Goal: Find specific page/section: Find specific page/section

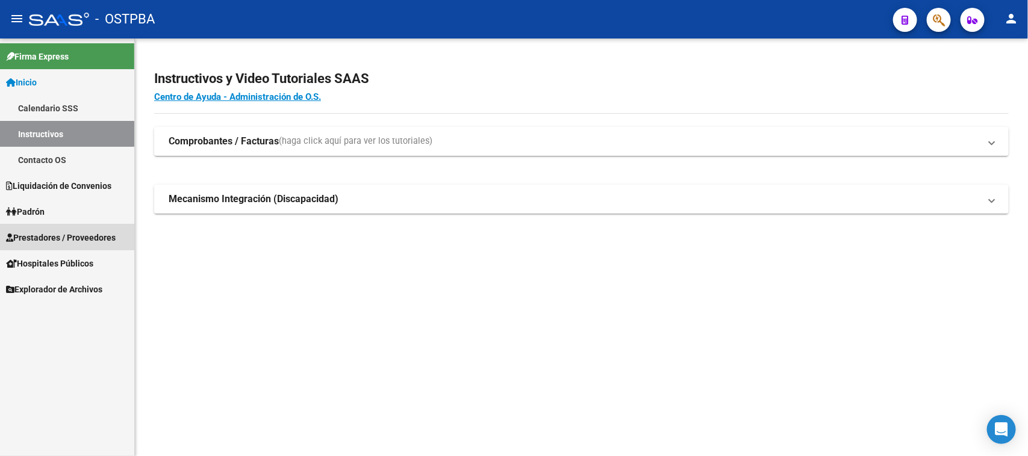
click at [94, 229] on link "Prestadores / Proveedores" at bounding box center [67, 238] width 134 height 26
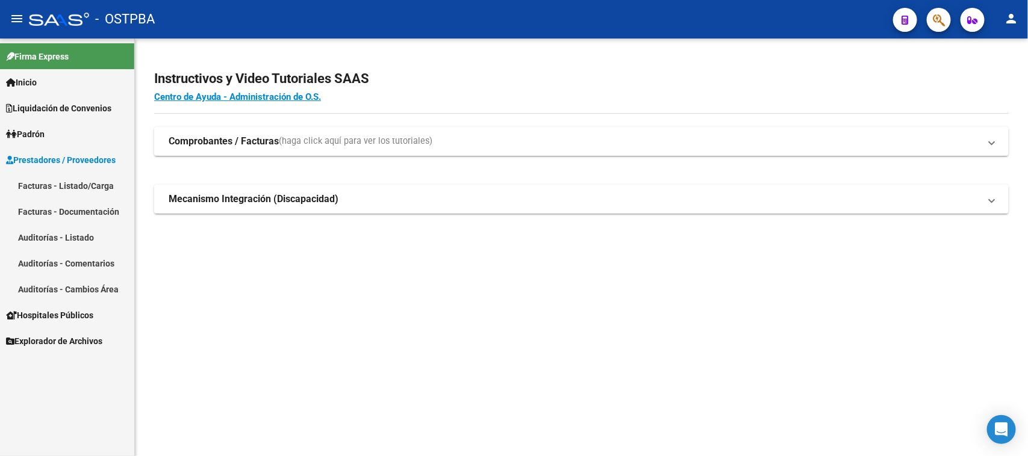
click at [87, 211] on link "Facturas - Documentación" at bounding box center [67, 212] width 134 height 26
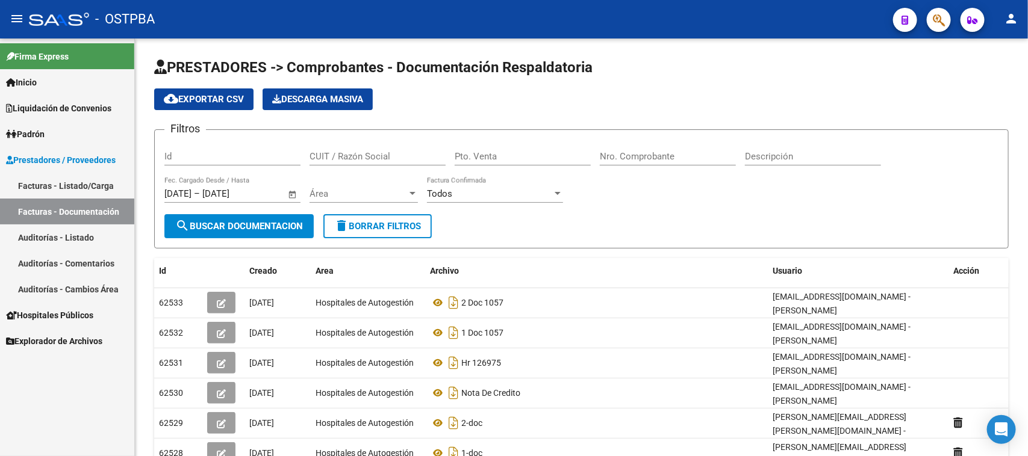
click at [73, 181] on link "Facturas - Listado/Carga" at bounding box center [67, 186] width 134 height 26
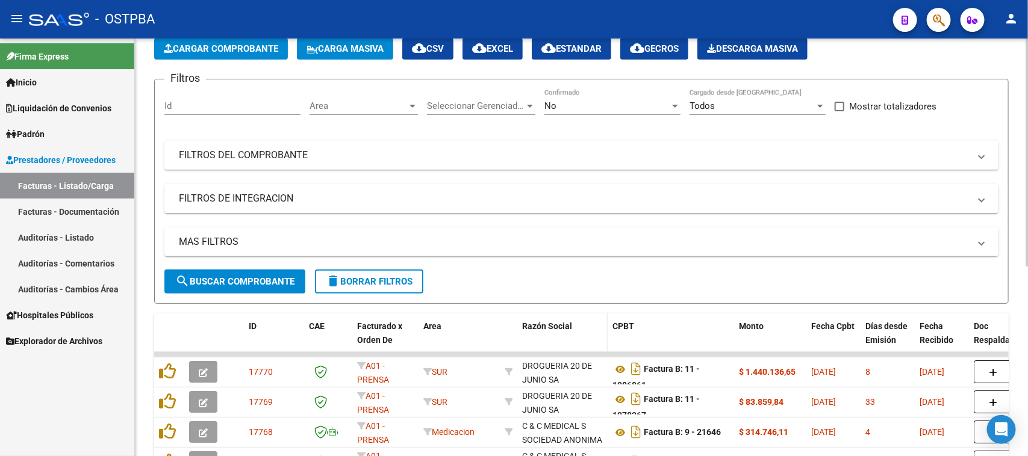
scroll to position [48, 0]
